Goal: Browse casually: Explore the website without a specific task or goal

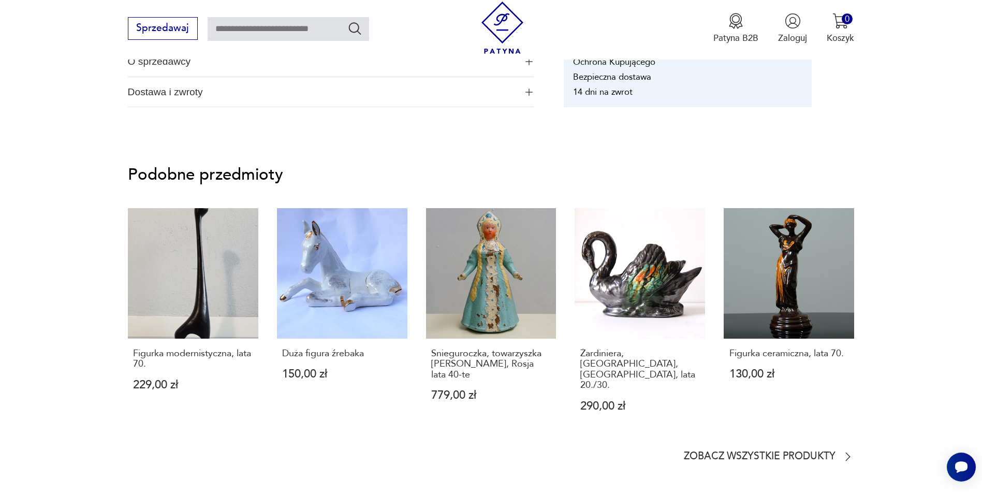
scroll to position [702, 0]
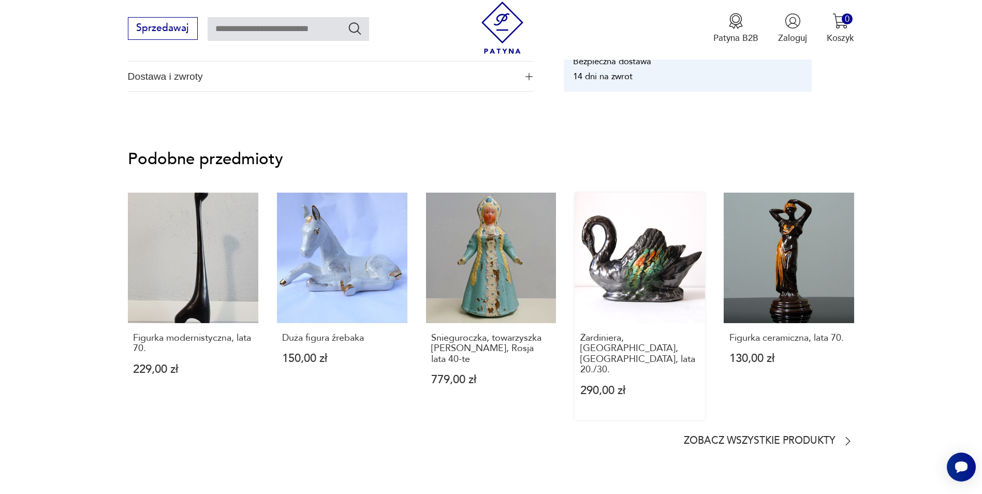
click at [632, 257] on link "Żardiniera, [GEOGRAPHIC_DATA], [GEOGRAPHIC_DATA], lata 20./30. 290,00 zł" at bounding box center [640, 307] width 130 height 228
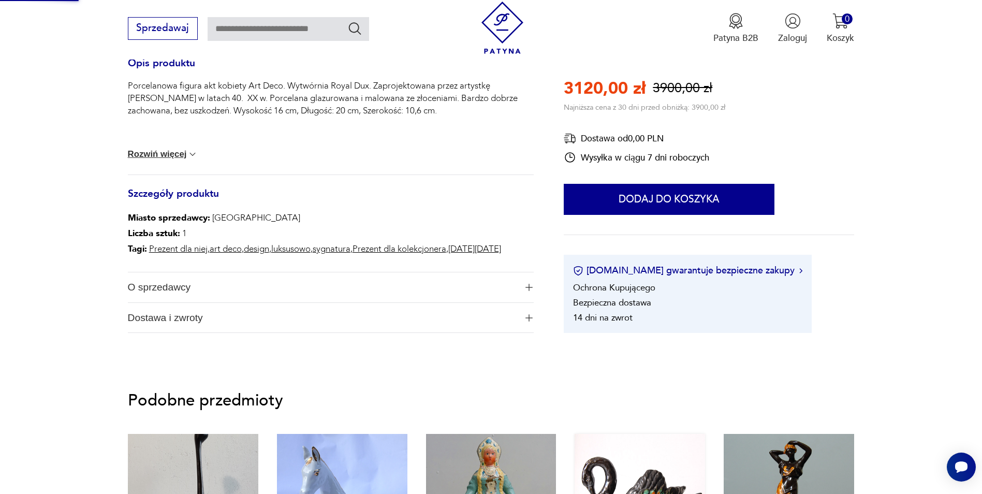
scroll to position [236, 0]
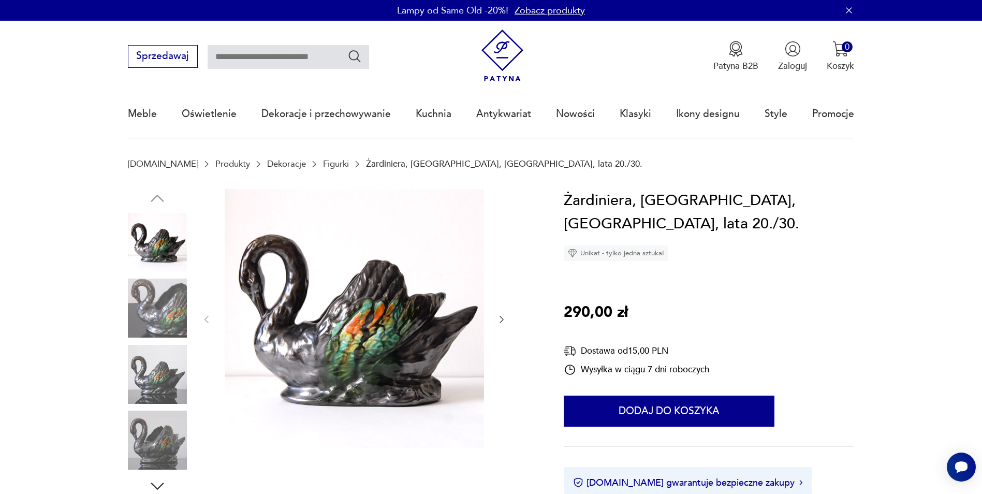
click at [352, 314] on img at bounding box center [354, 318] width 259 height 259
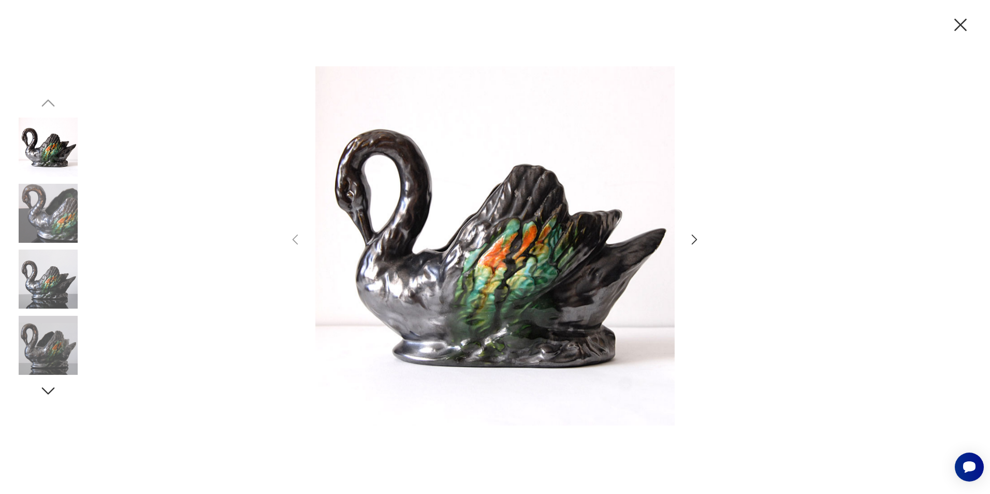
click at [690, 237] on icon "button" at bounding box center [694, 239] width 15 height 15
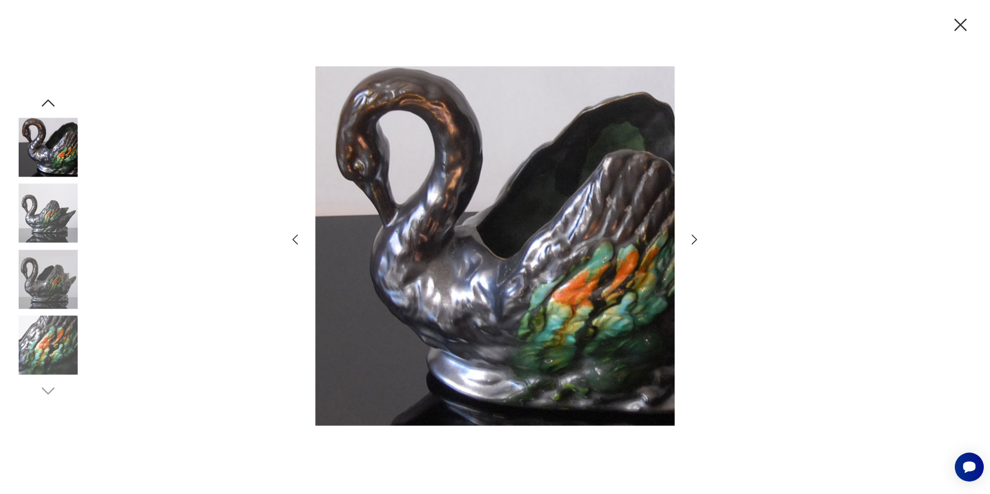
click at [690, 237] on icon "button" at bounding box center [694, 239] width 15 height 15
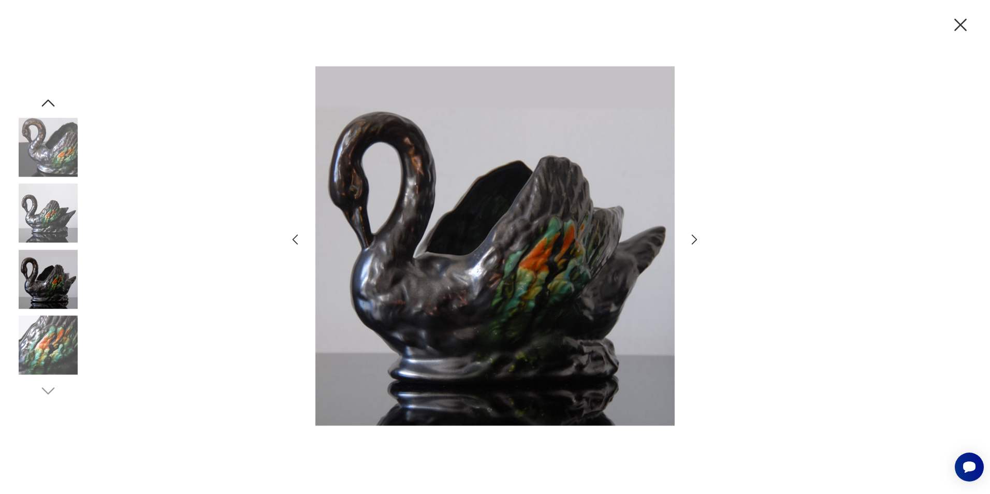
click at [692, 237] on icon "button" at bounding box center [694, 239] width 15 height 15
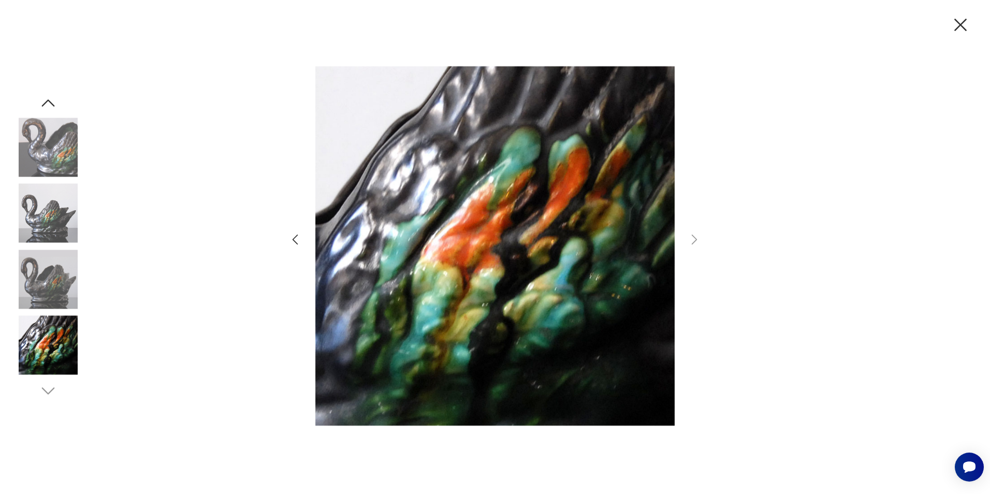
click at [954, 25] on icon "button" at bounding box center [961, 25] width 22 height 22
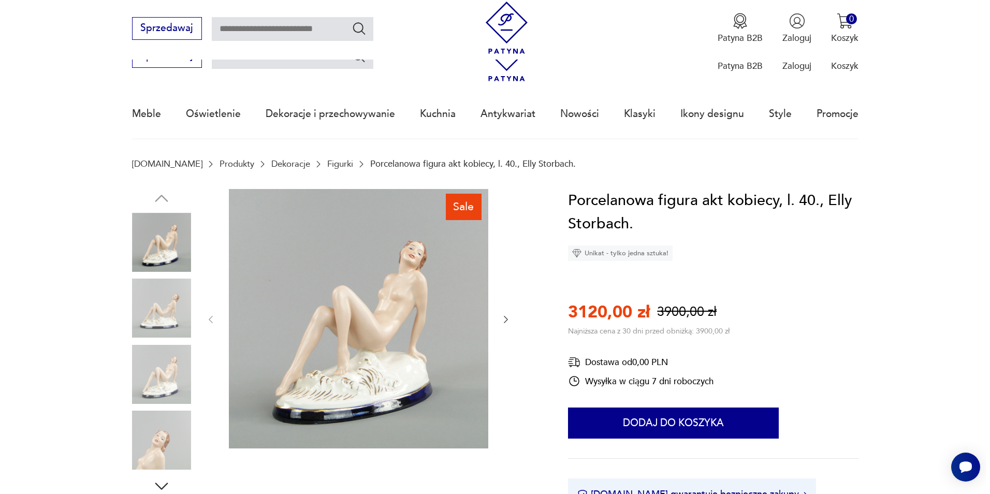
scroll to position [206, 0]
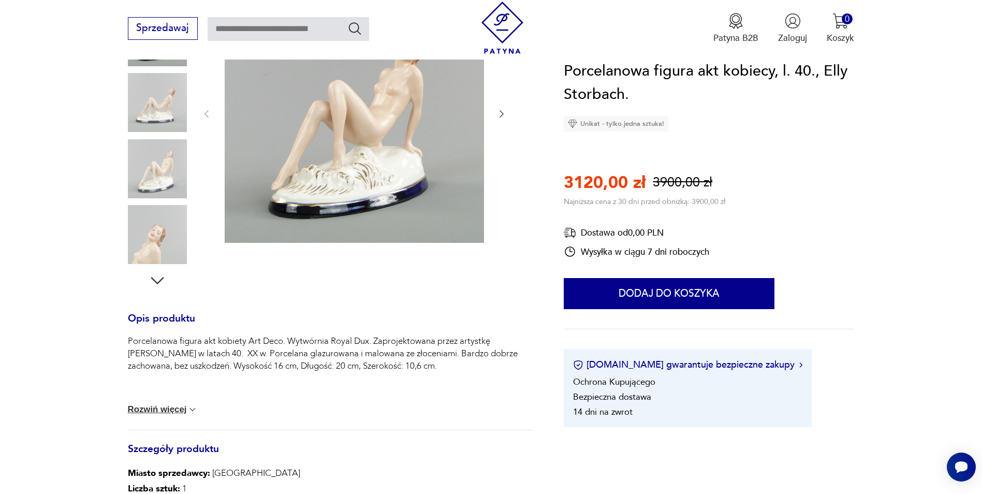
click at [337, 132] on img at bounding box center [354, 112] width 259 height 259
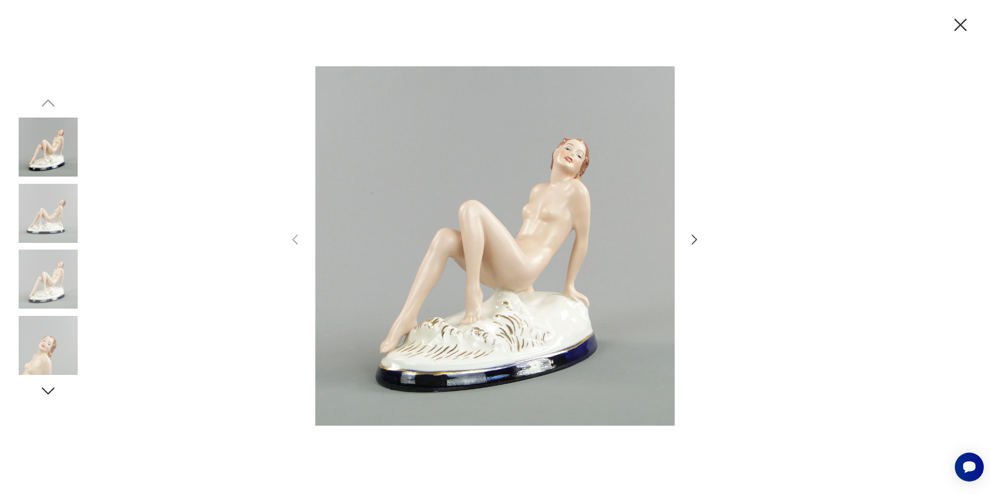
click at [697, 239] on icon "button" at bounding box center [694, 239] width 15 height 15
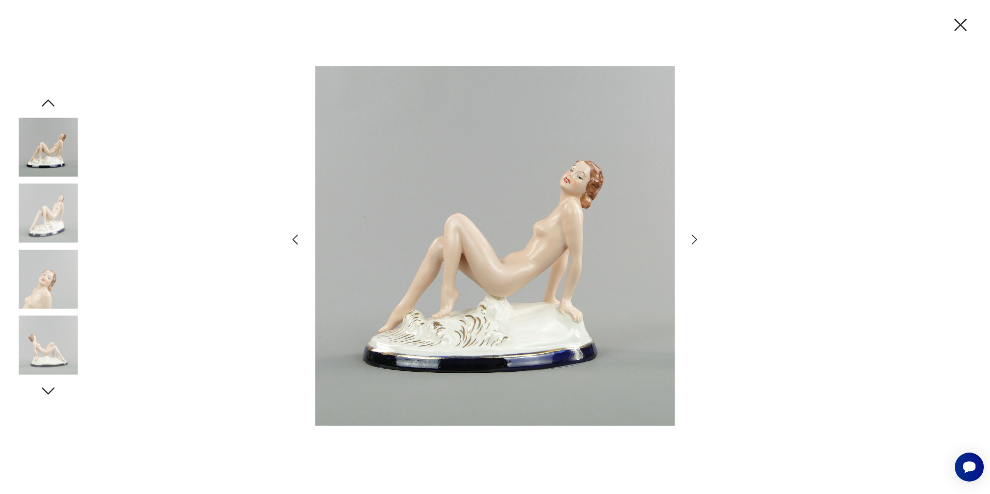
click at [697, 239] on icon "button" at bounding box center [694, 239] width 15 height 15
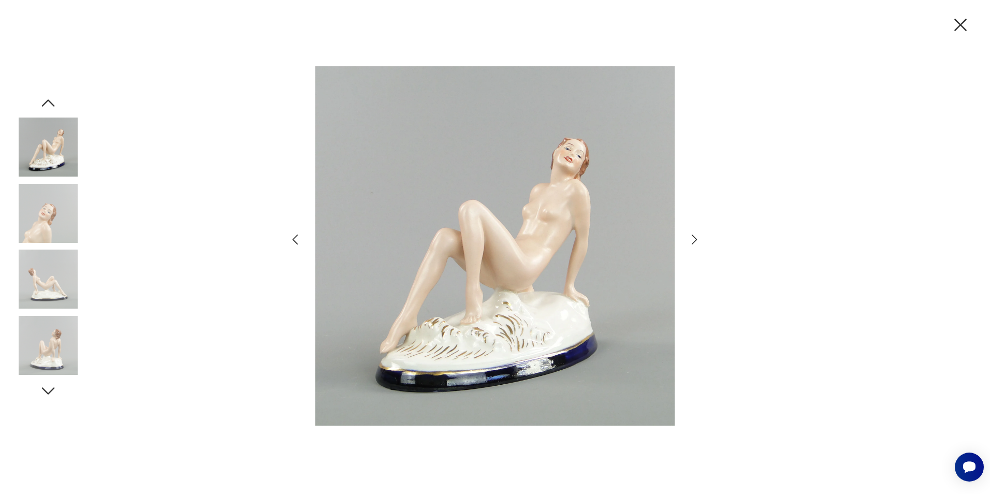
click at [697, 239] on icon "button" at bounding box center [694, 239] width 15 height 15
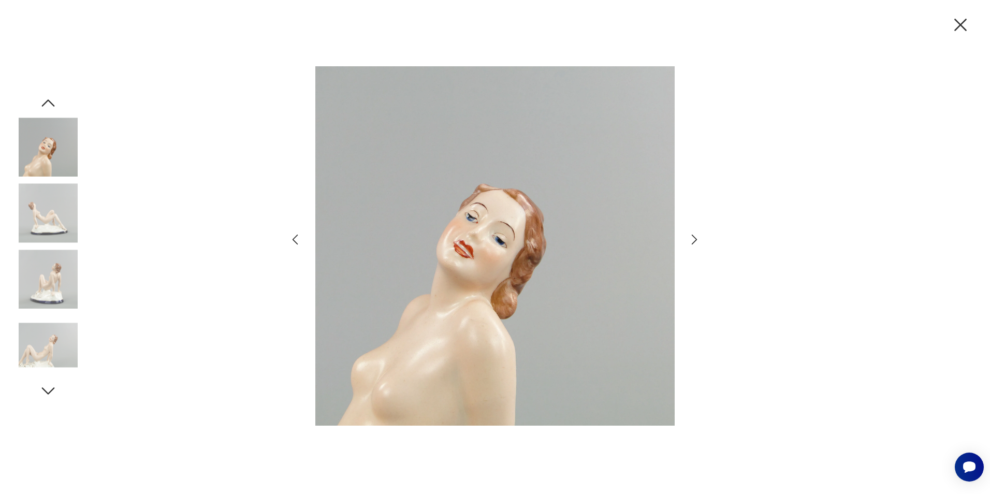
click at [697, 239] on icon "button" at bounding box center [694, 239] width 15 height 15
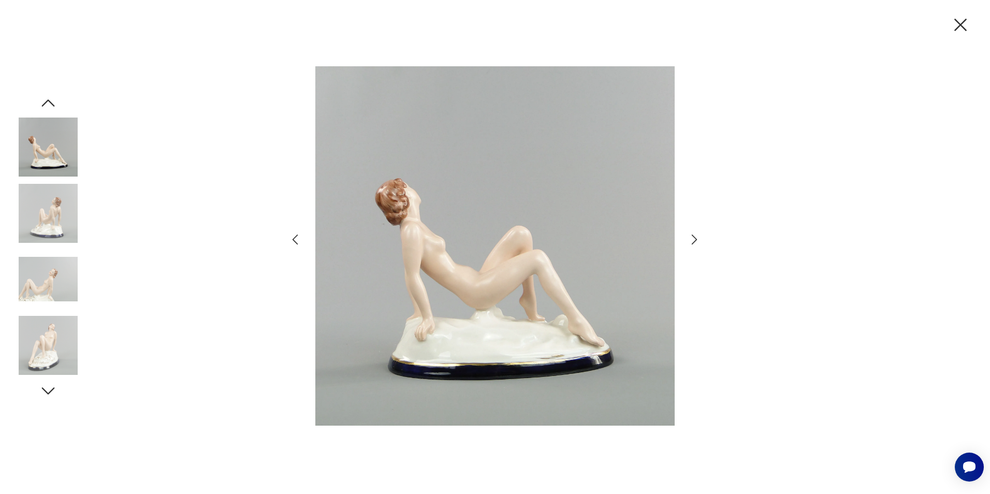
click at [697, 239] on icon "button" at bounding box center [694, 239] width 15 height 15
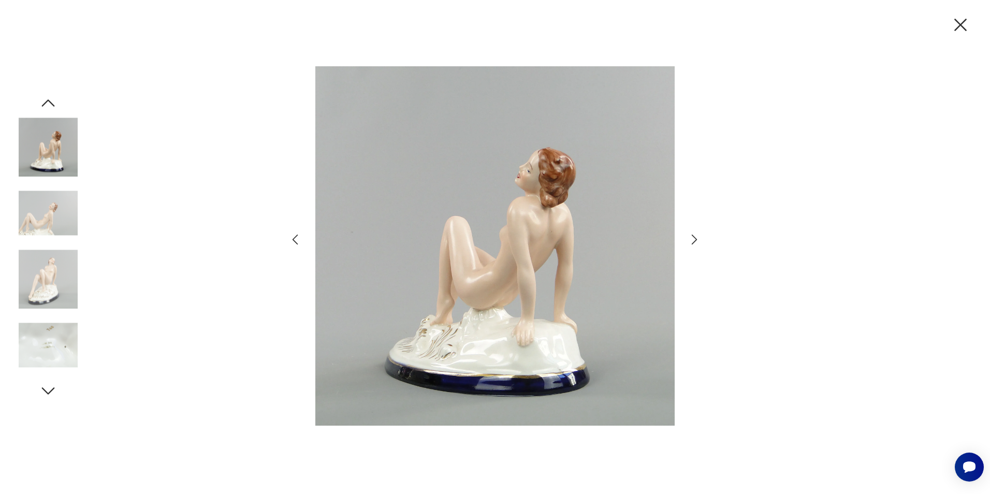
click at [697, 239] on icon "button" at bounding box center [694, 239] width 15 height 15
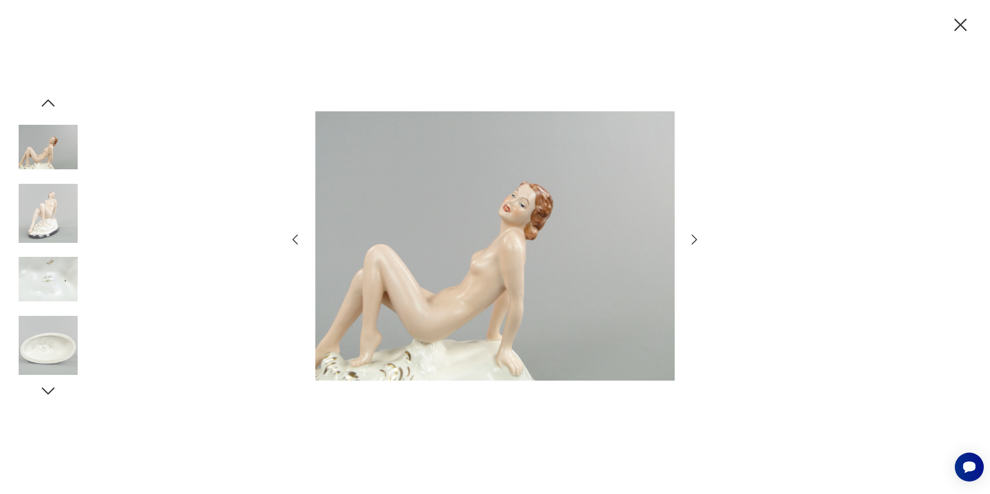
click at [697, 239] on icon "button" at bounding box center [694, 239] width 15 height 15
